Goal: Find specific page/section: Find specific page/section

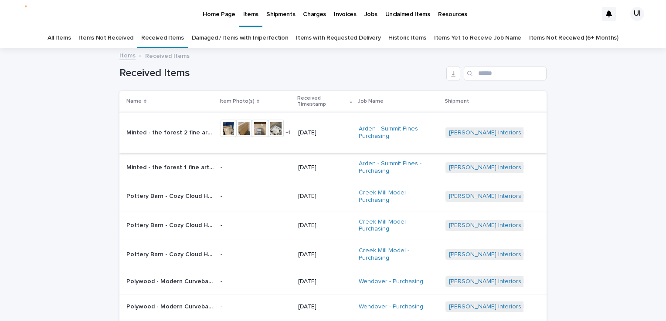
click at [222, 126] on img at bounding box center [228, 128] width 16 height 17
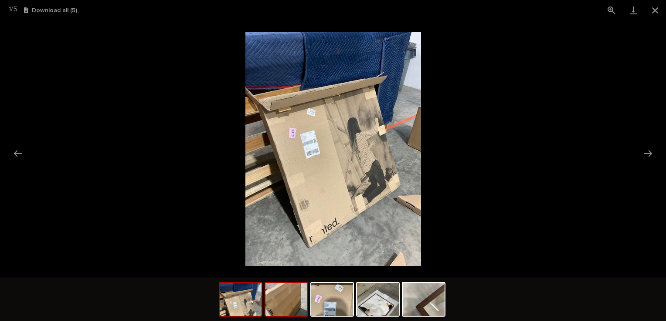
click at [296, 301] on img at bounding box center [286, 299] width 42 height 33
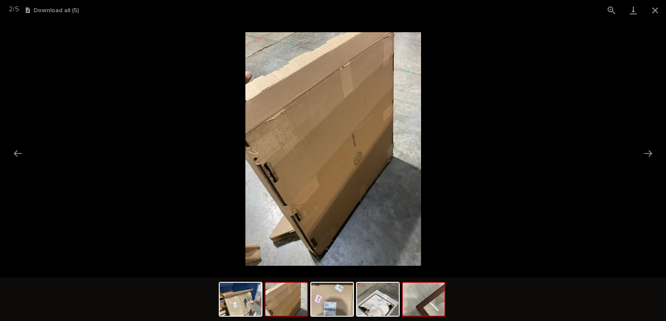
click at [427, 293] on img at bounding box center [424, 299] width 42 height 33
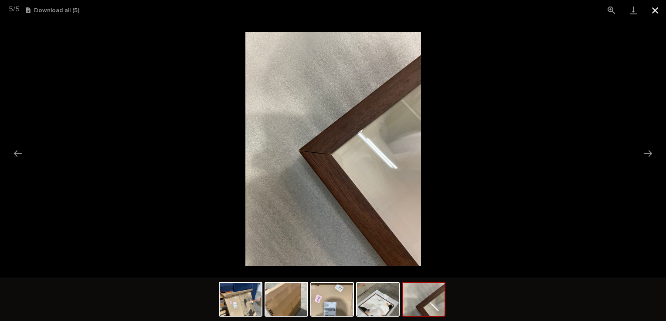
click at [651, 8] on button "Close gallery" at bounding box center [655, 10] width 22 height 20
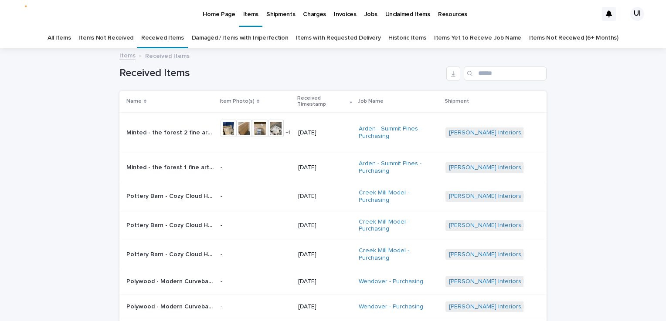
click at [219, 42] on link "Damaged / Items with Imperfection" at bounding box center [240, 38] width 97 height 20
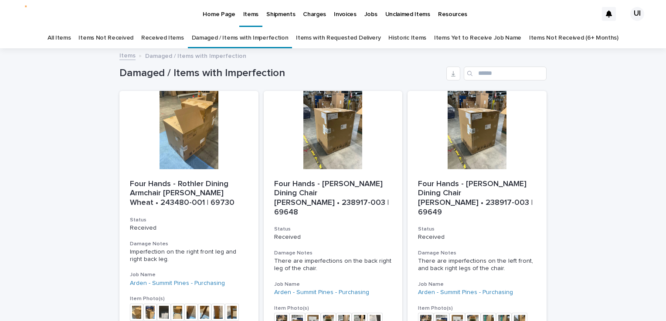
click at [218, 12] on p "Home Page" at bounding box center [219, 9] width 32 height 18
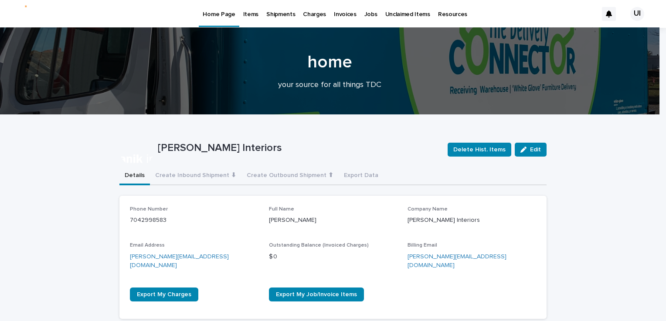
click at [251, 13] on p "Items" at bounding box center [250, 9] width 15 height 18
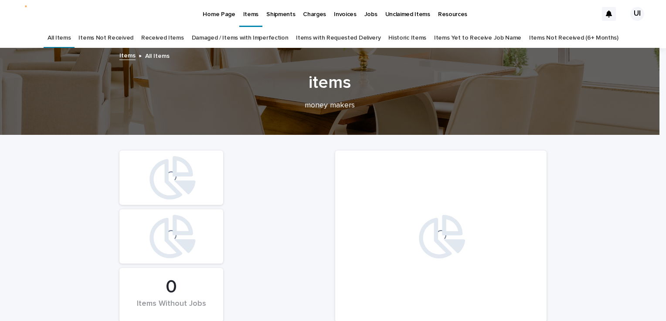
click at [167, 29] on link "Received Items" at bounding box center [162, 38] width 43 height 20
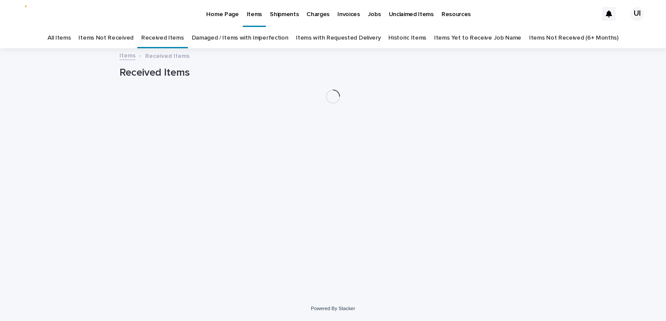
click at [167, 36] on link "Received Items" at bounding box center [162, 38] width 43 height 20
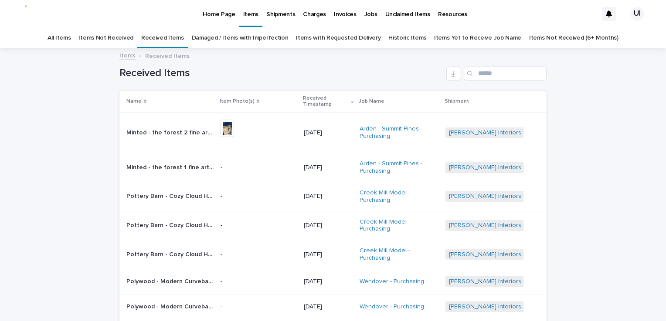
click at [270, 153] on td "-" at bounding box center [258, 167] width 83 height 29
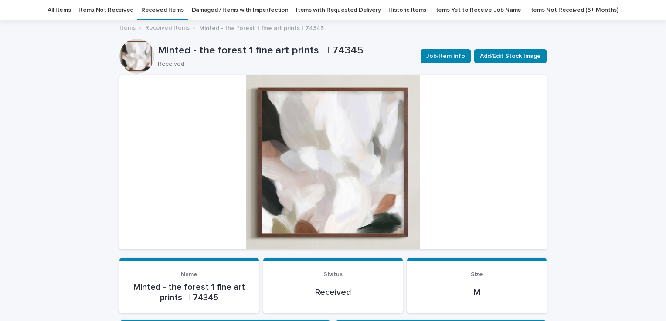
scroll to position [44, 0]
